Goal: Task Accomplishment & Management: Complete application form

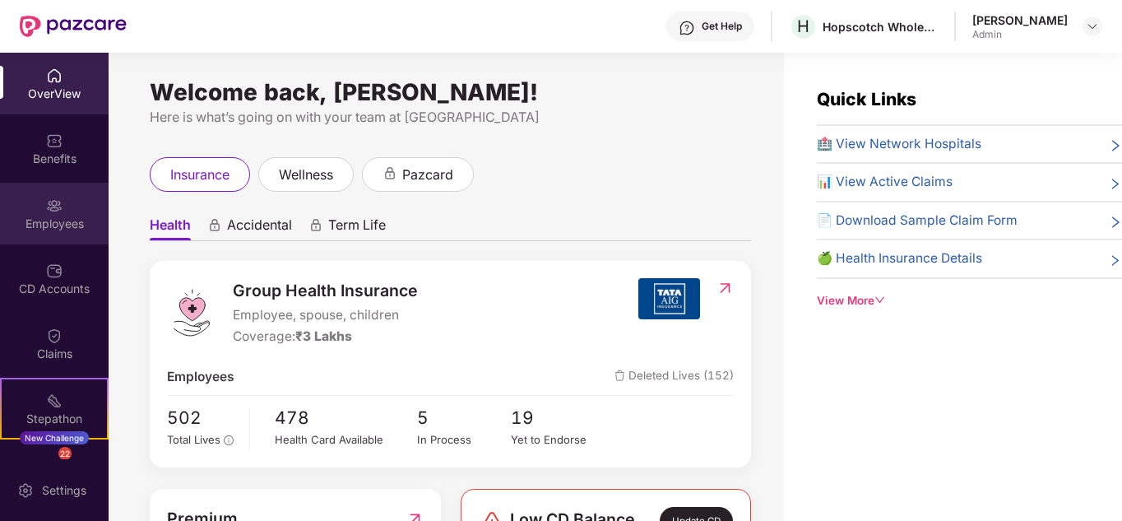
click at [51, 210] on img at bounding box center [54, 205] width 16 height 16
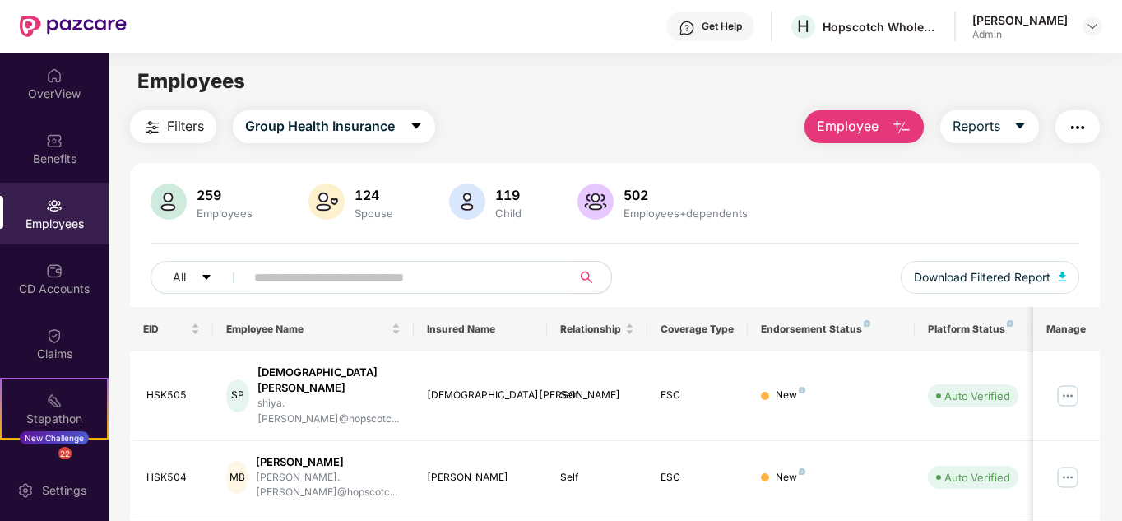
click at [888, 128] on button "Employee" at bounding box center [864, 126] width 119 height 33
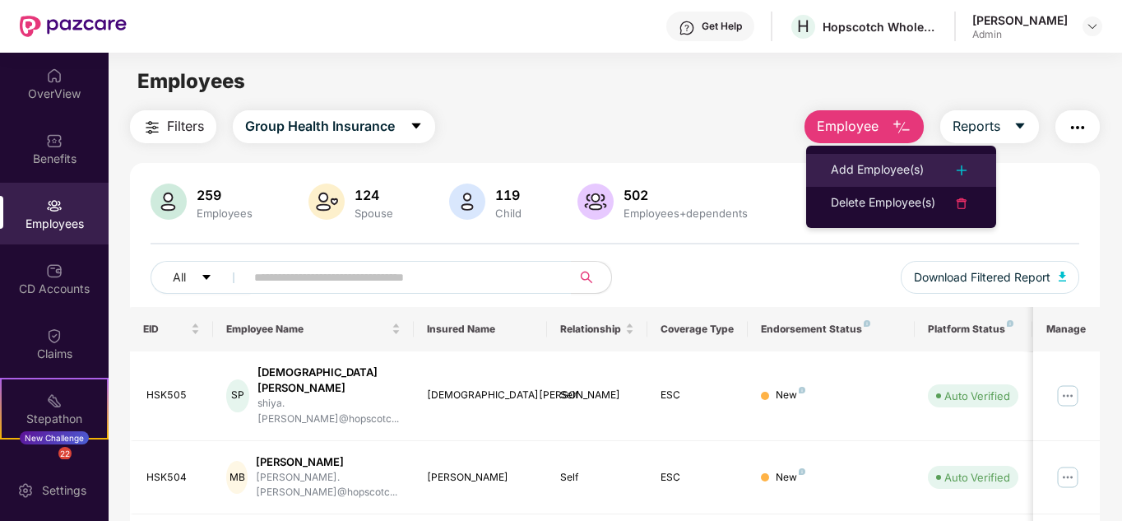
click at [840, 163] on div "Add Employee(s)" at bounding box center [877, 170] width 93 height 20
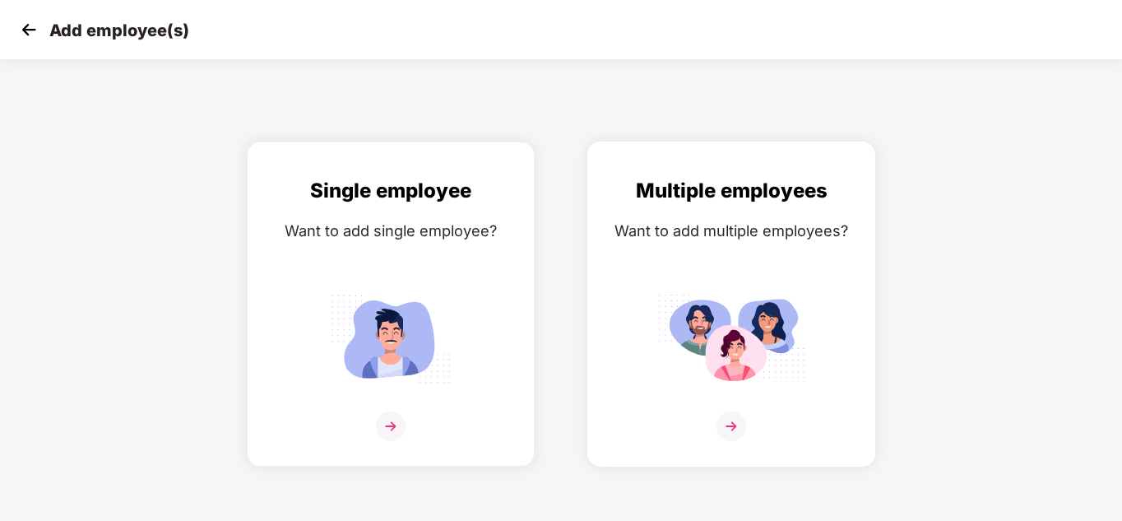
click at [713, 298] on img at bounding box center [731, 338] width 148 height 103
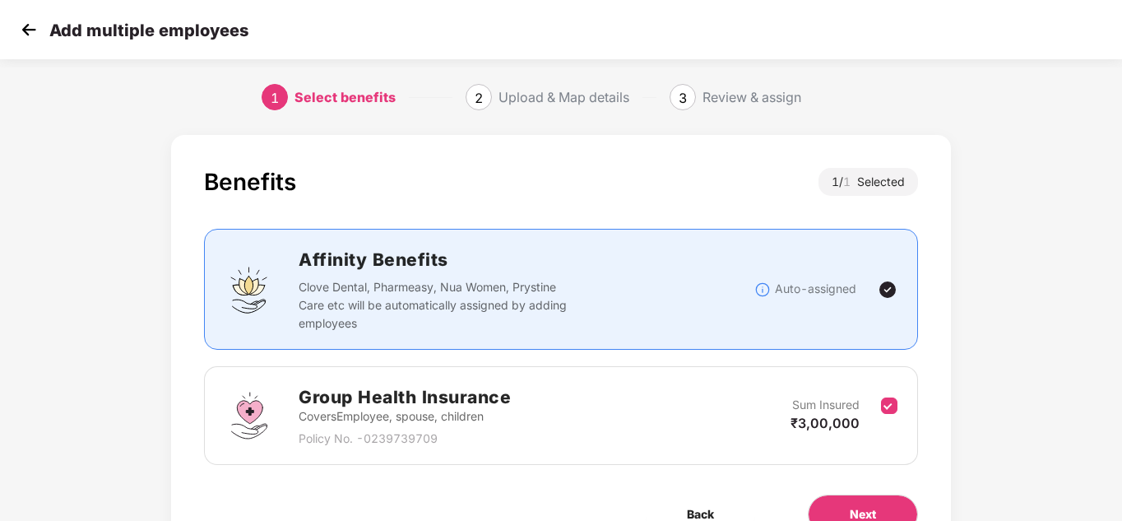
scroll to position [87, 0]
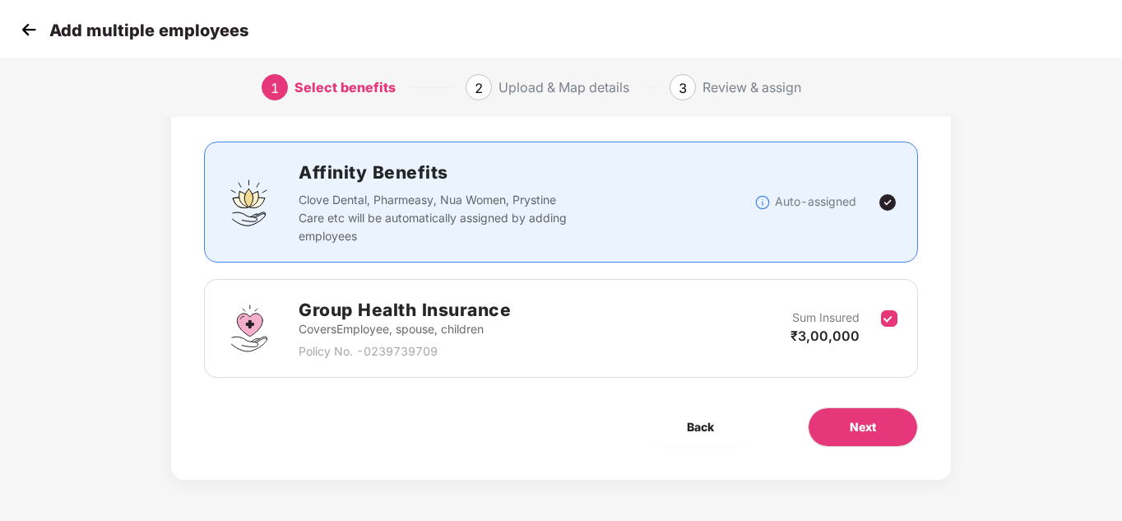
click at [806, 424] on div "Next" at bounding box center [863, 426] width 163 height 39
click at [862, 426] on span "Next" at bounding box center [863, 427] width 26 height 18
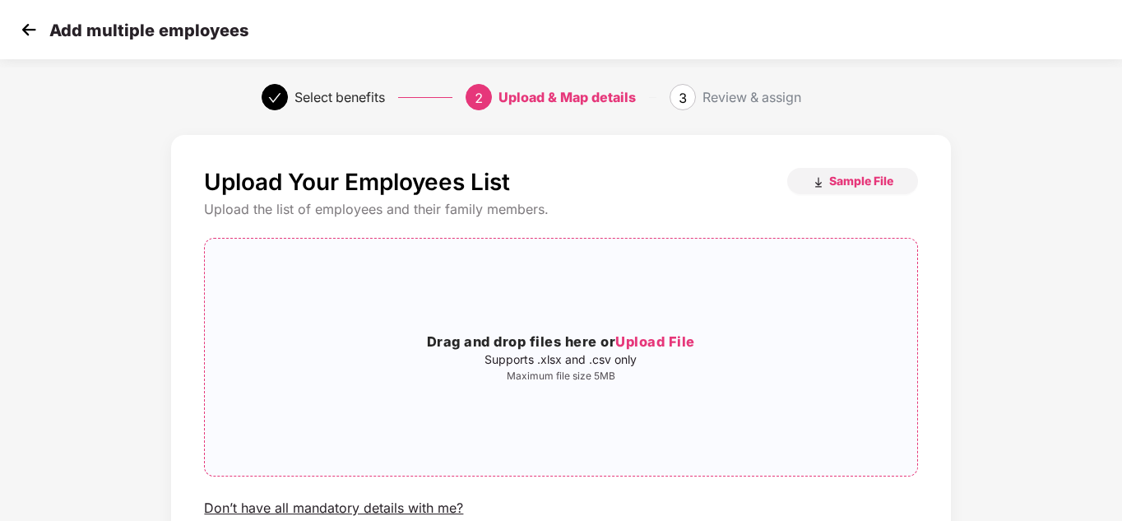
click at [658, 343] on span "Upload File" at bounding box center [655, 341] width 80 height 16
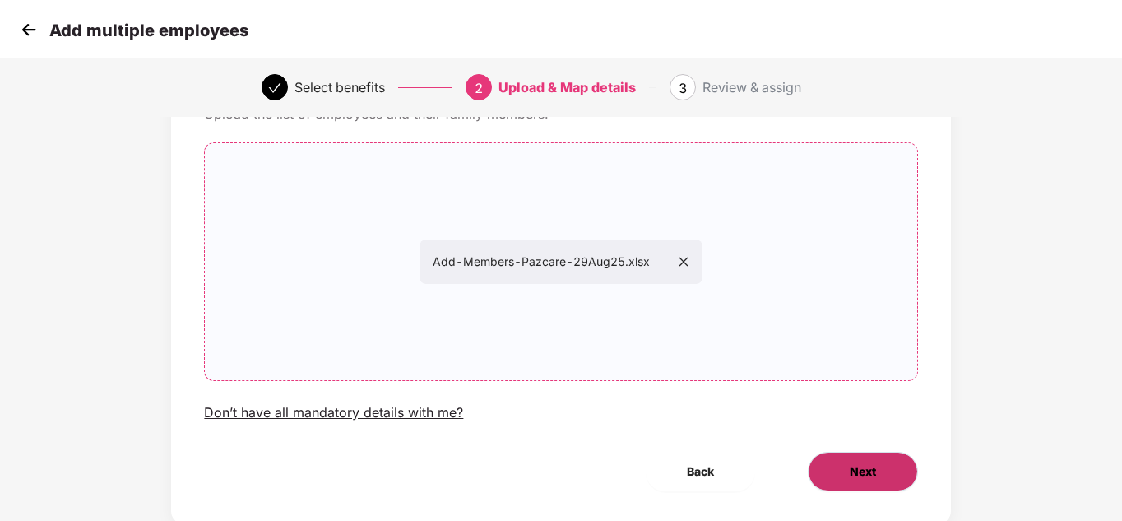
scroll to position [96, 0]
click at [863, 472] on span "Next" at bounding box center [863, 471] width 26 height 18
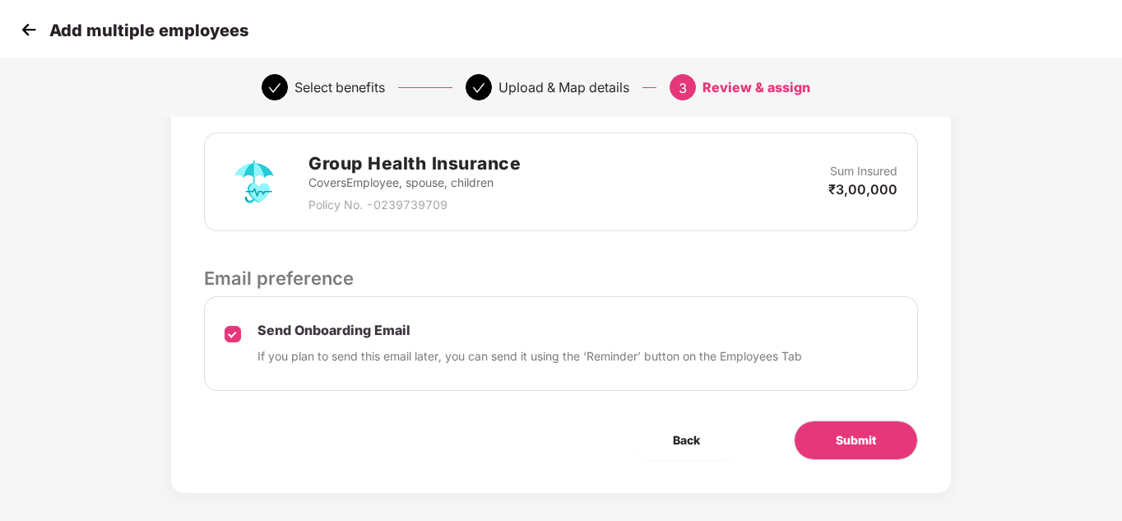
scroll to position [415, 0]
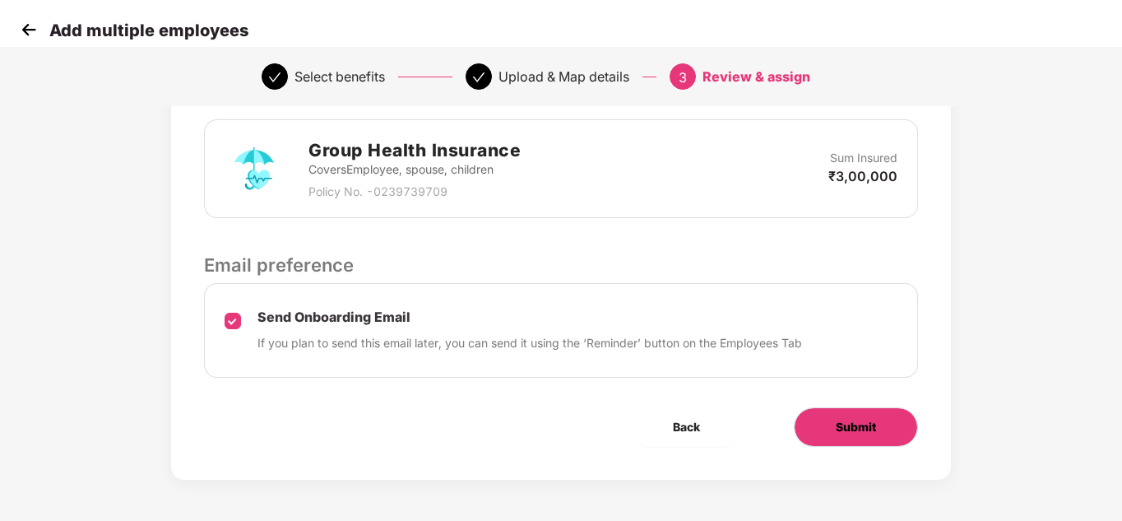
click at [836, 420] on span "Submit" at bounding box center [856, 427] width 40 height 18
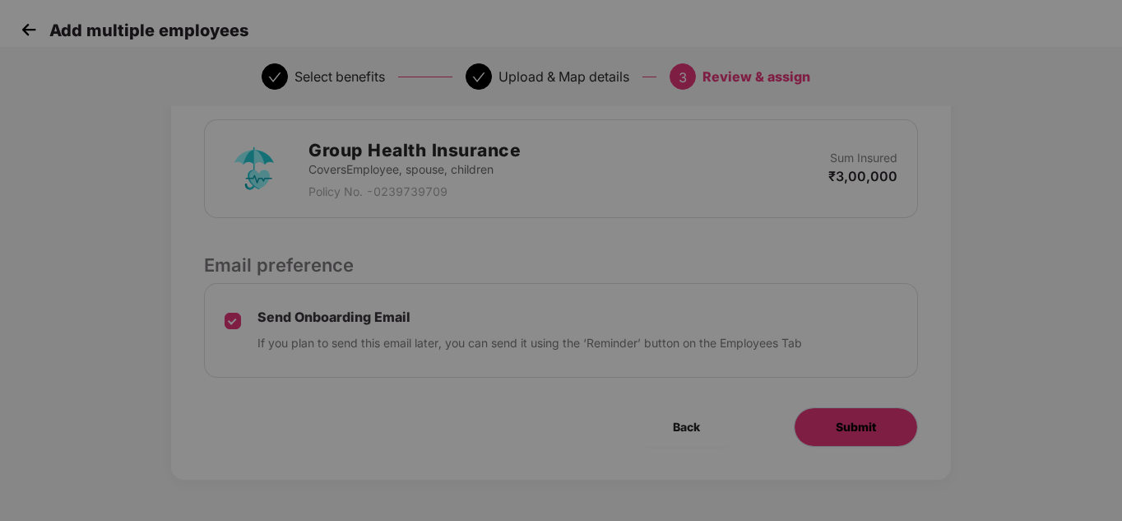
scroll to position [0, 0]
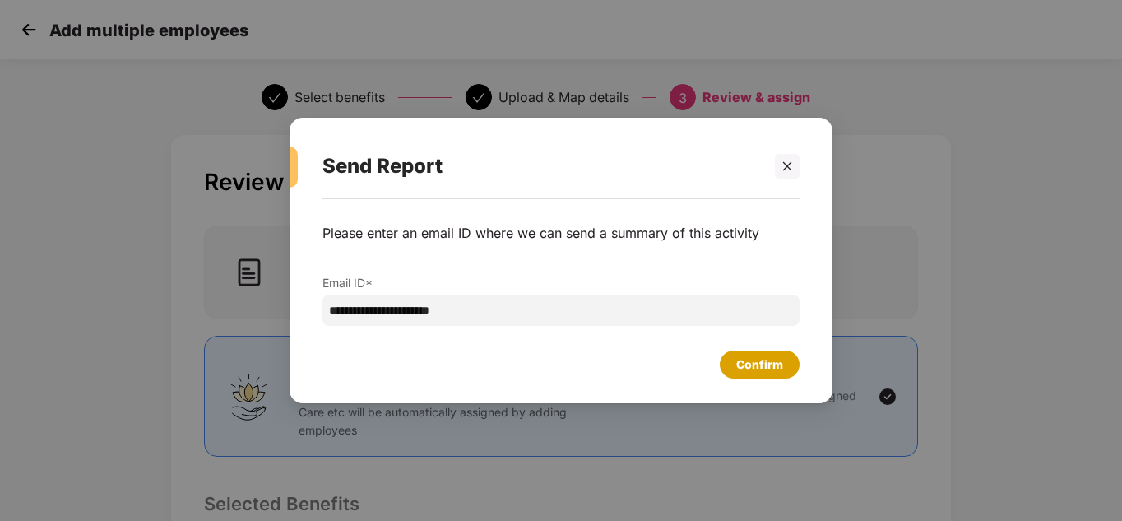
click at [722, 360] on div "Confirm" at bounding box center [760, 364] width 80 height 28
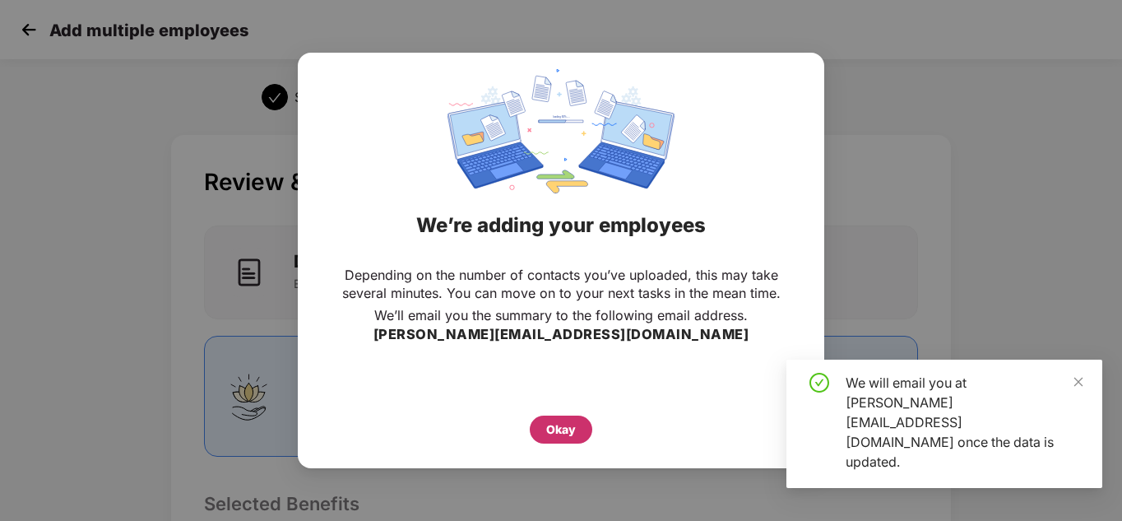
click at [564, 426] on div "Okay" at bounding box center [561, 429] width 30 height 18
